Goal: Download file/media

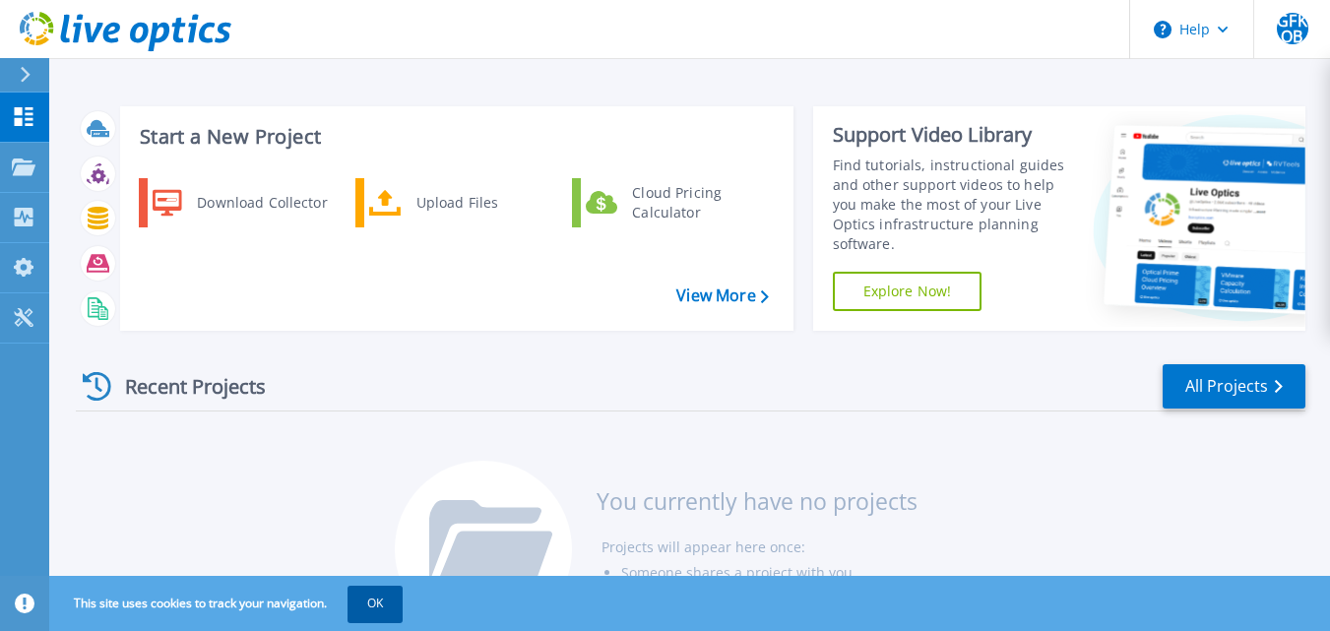
click at [376, 603] on button "OK" at bounding box center [374, 603] width 55 height 35
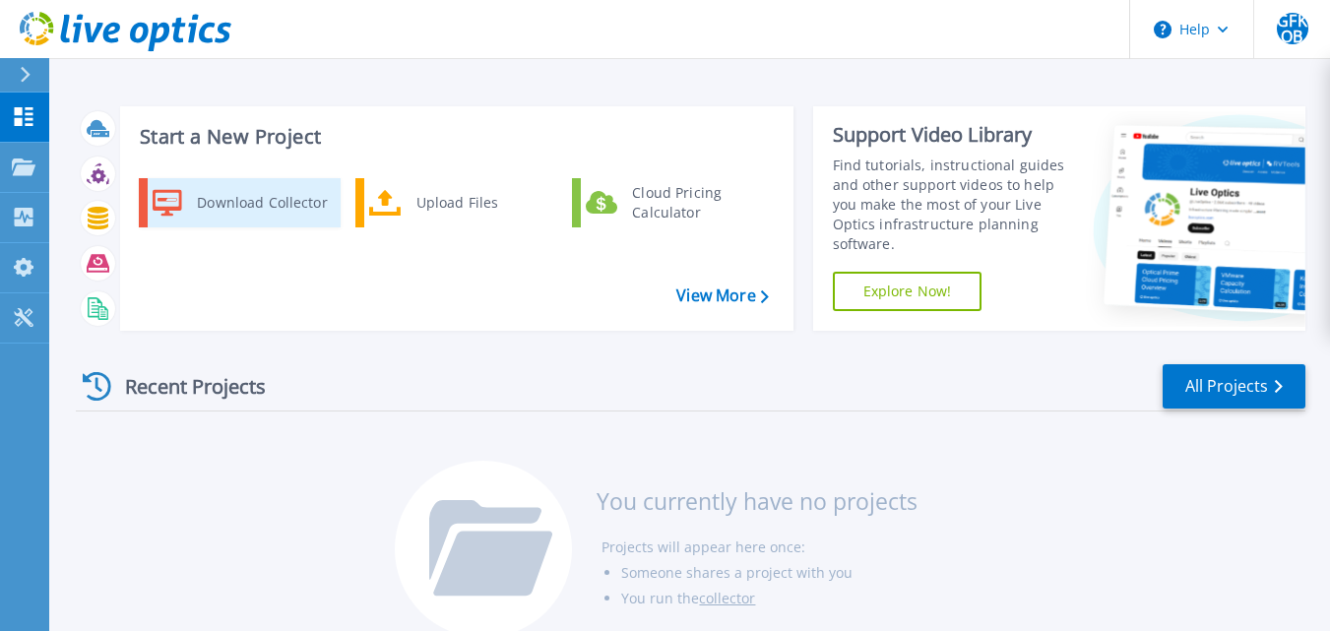
click at [260, 204] on div "Download Collector" at bounding box center [261, 202] width 149 height 39
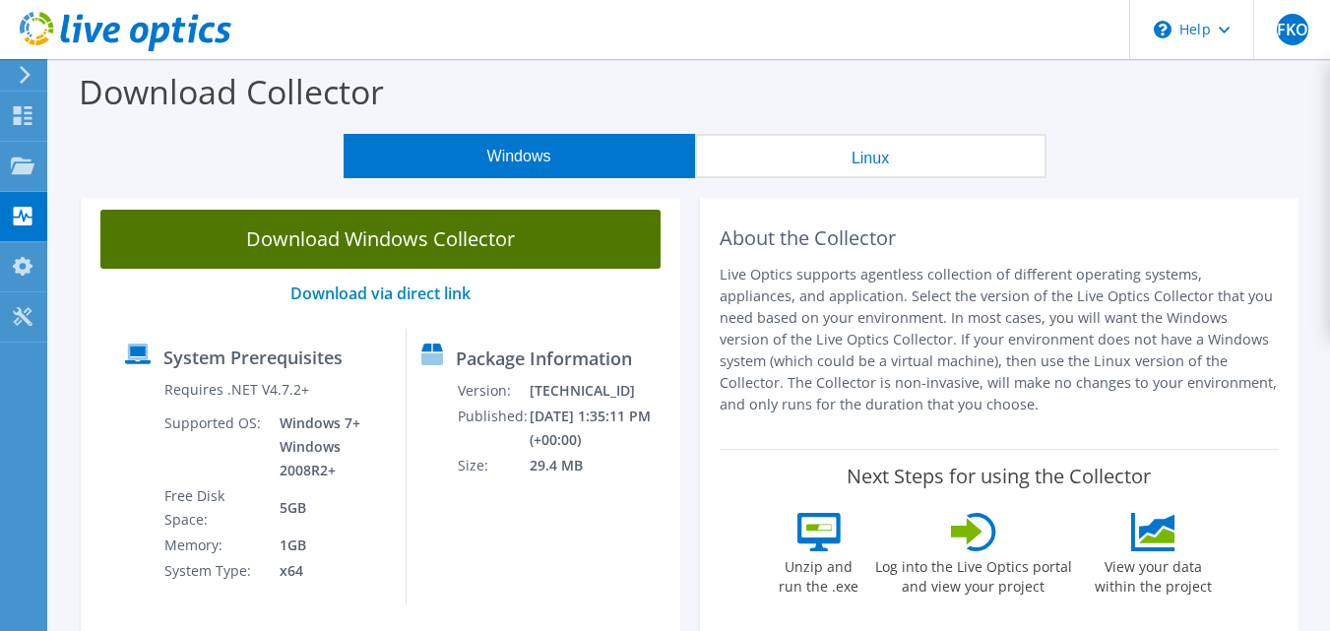
click at [285, 254] on link "Download Windows Collector" at bounding box center [380, 239] width 560 height 59
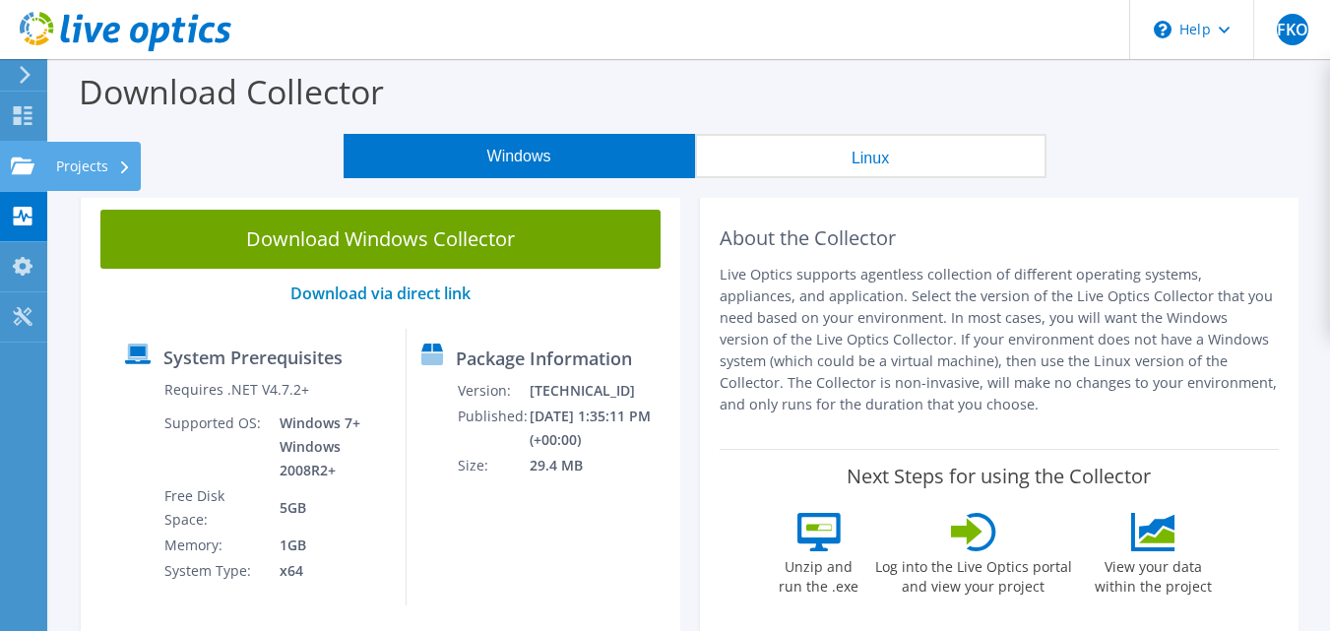
click at [23, 165] on use at bounding box center [23, 164] width 24 height 17
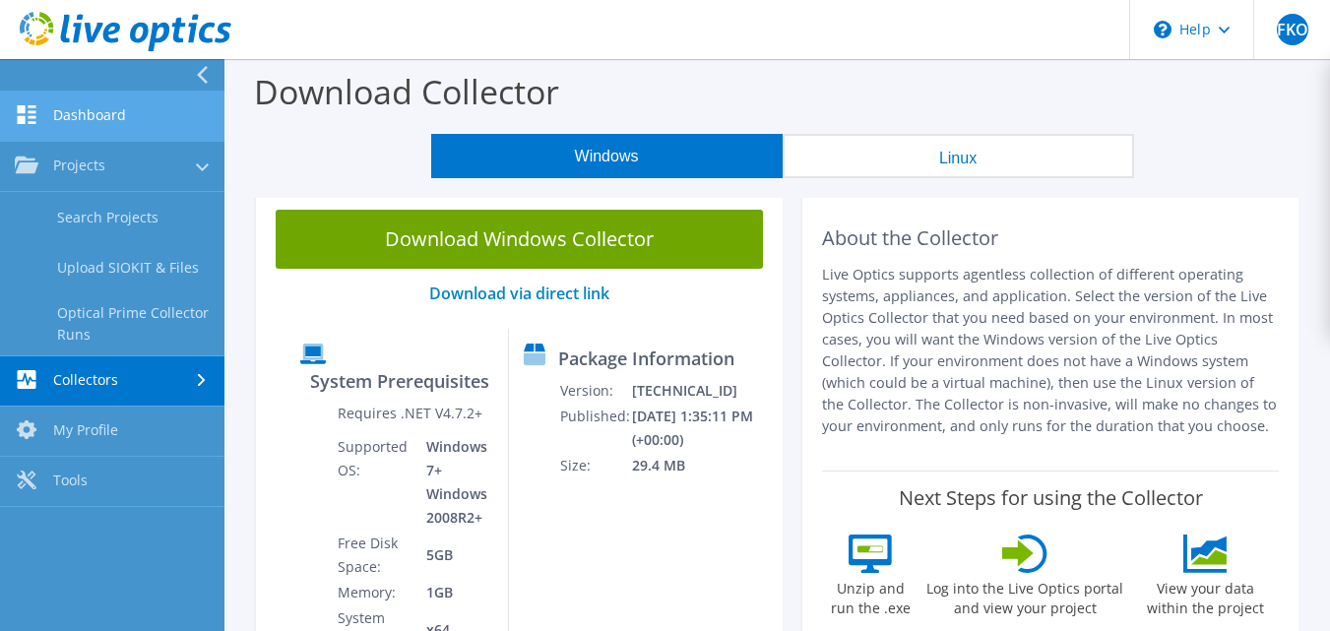
click at [106, 120] on link "Dashboard" at bounding box center [112, 117] width 224 height 50
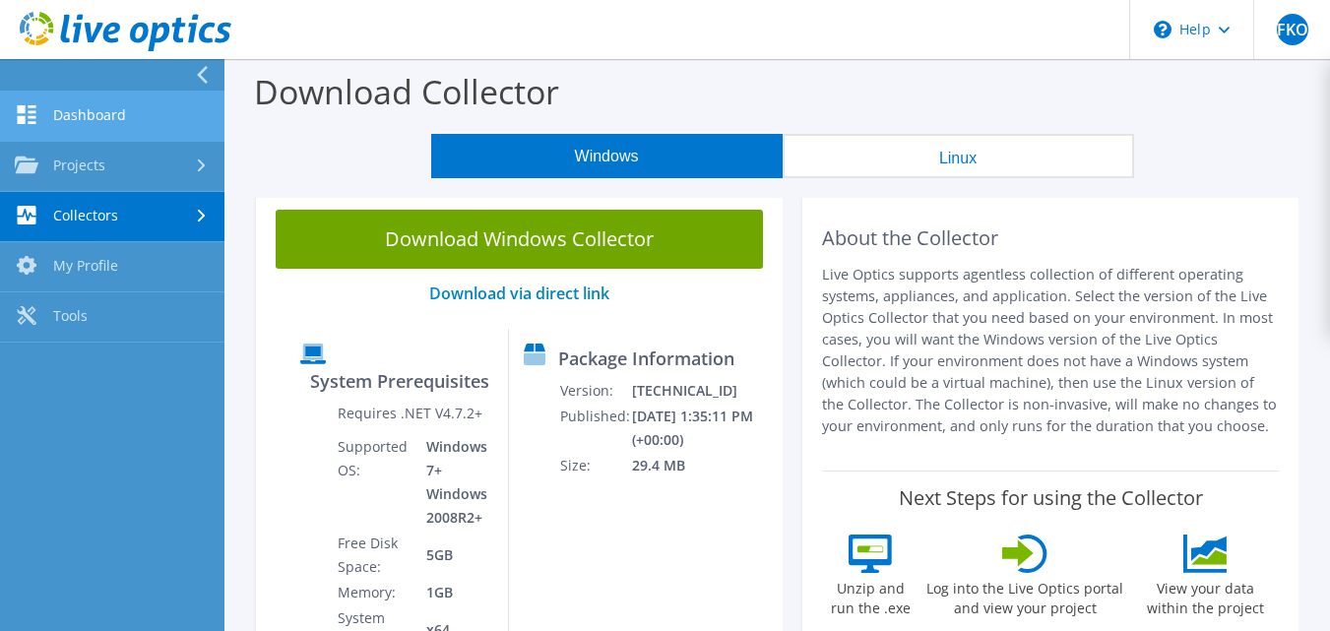
click at [106, 120] on link "Dashboard" at bounding box center [112, 117] width 224 height 50
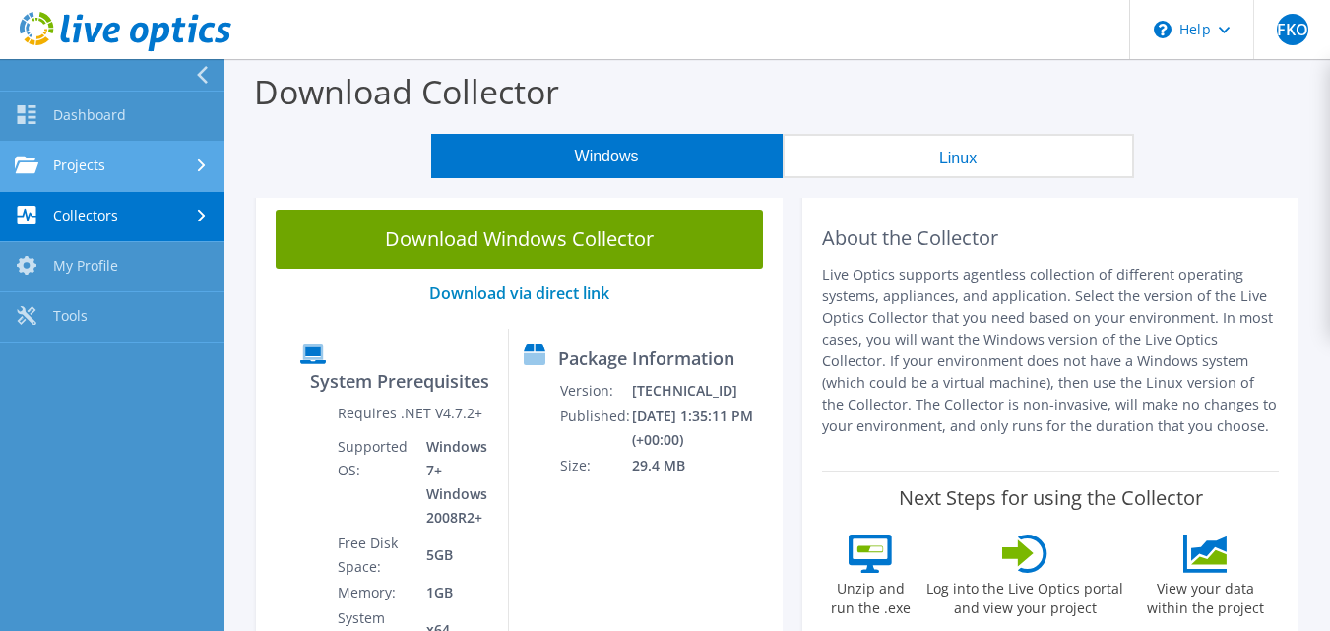
click at [114, 150] on link "Projects" at bounding box center [112, 167] width 224 height 50
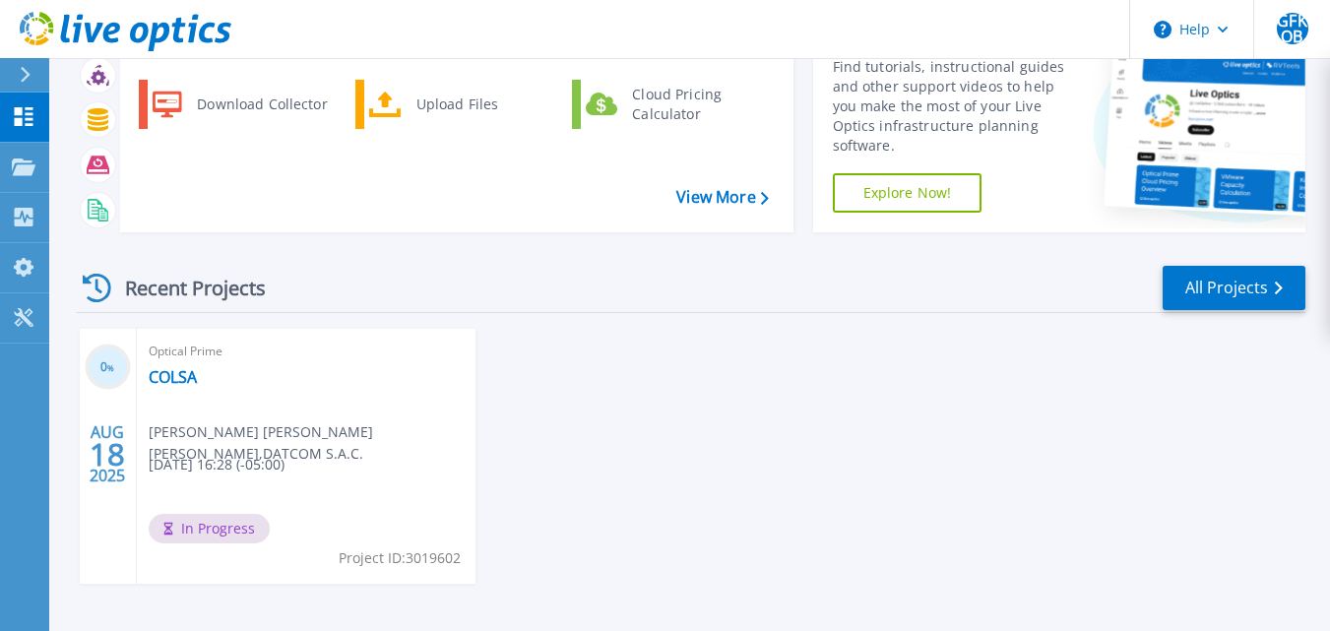
scroll to position [165, 0]
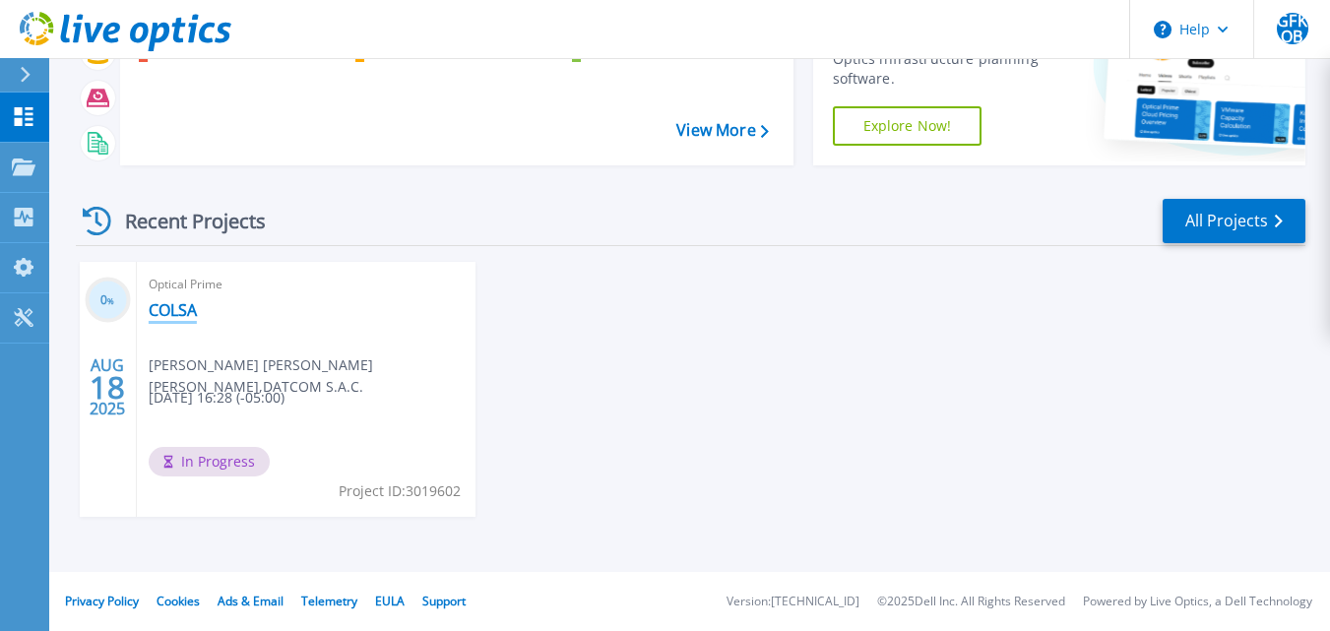
click at [158, 308] on link "COLSA" at bounding box center [173, 310] width 48 height 20
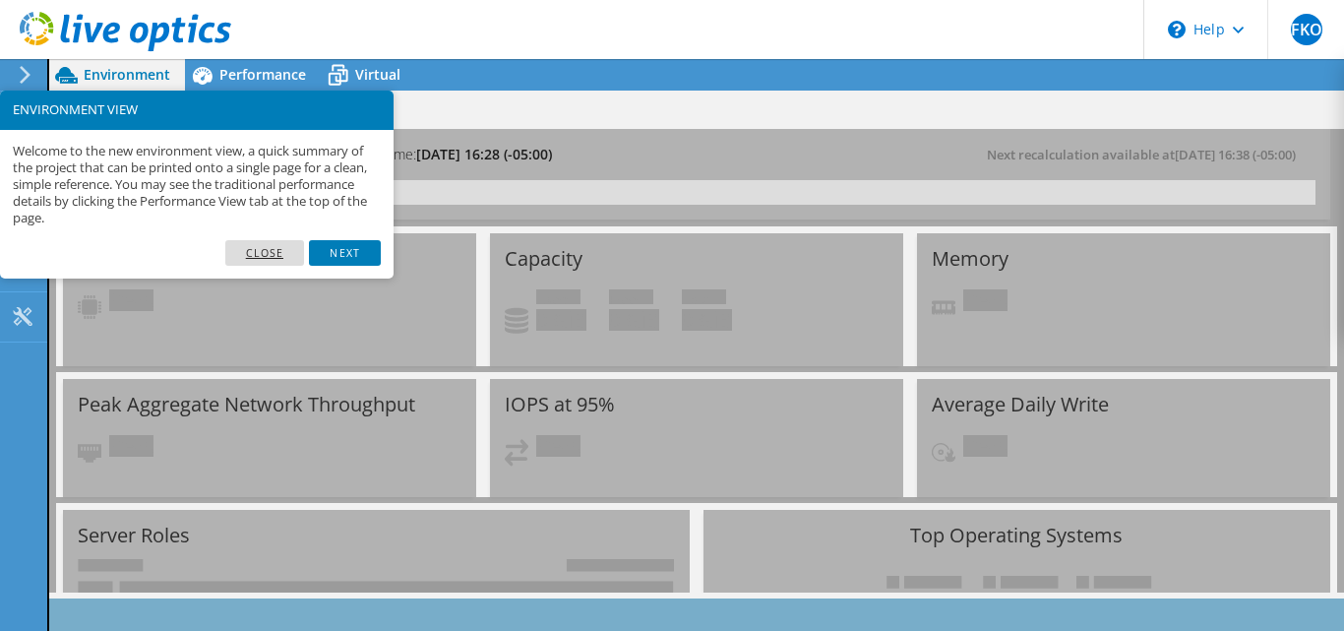
click at [276, 257] on link "Close" at bounding box center [265, 253] width 80 height 26
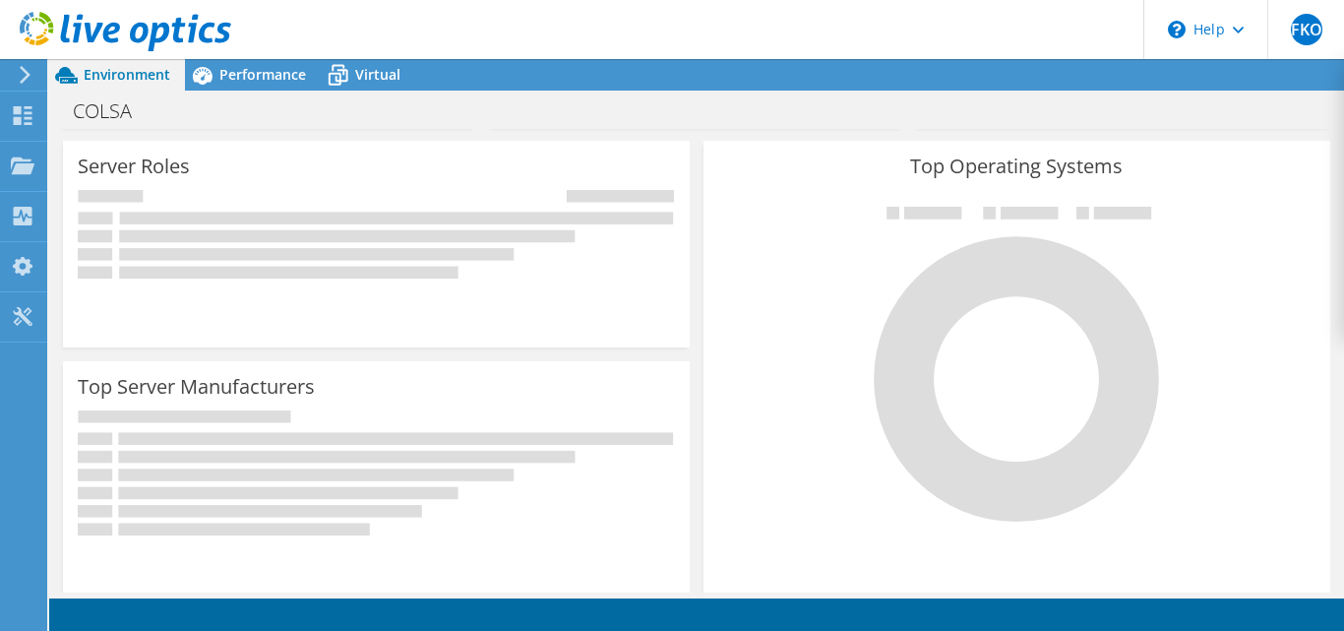
scroll to position [172, 0]
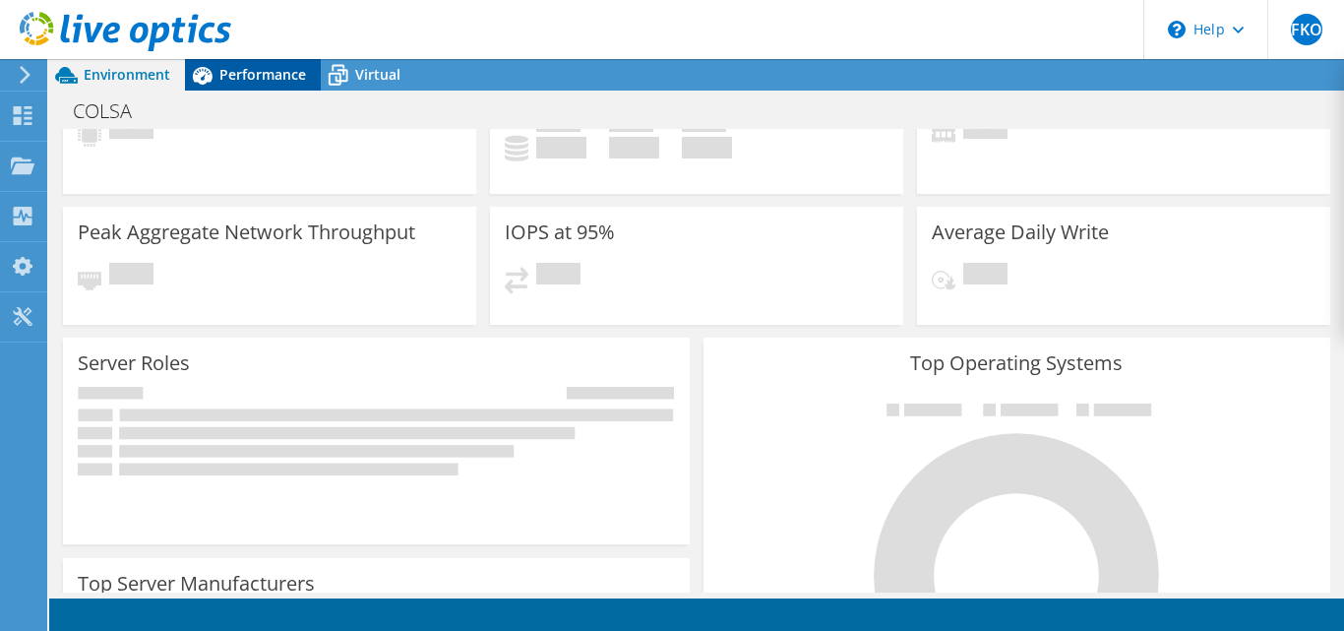
click at [204, 66] on icon at bounding box center [202, 75] width 34 height 34
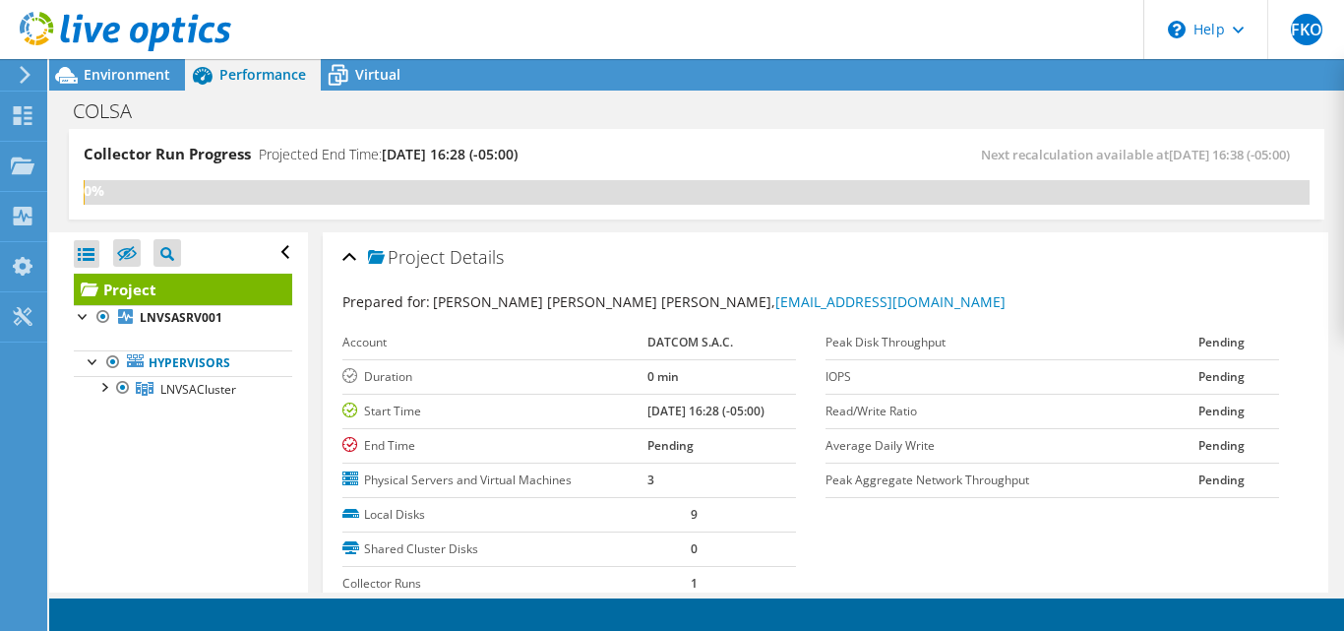
scroll to position [0, 0]
click at [235, 72] on span "Performance" at bounding box center [262, 74] width 87 height 19
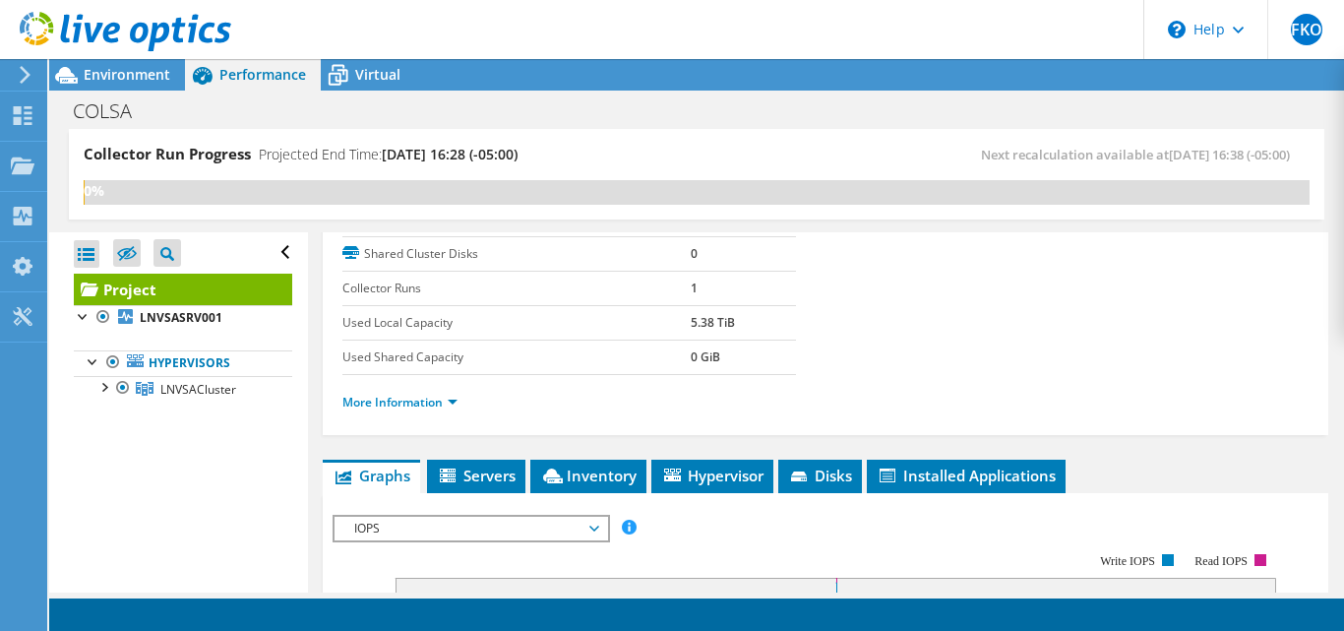
scroll to position [394, 0]
